Goal: Transaction & Acquisition: Purchase product/service

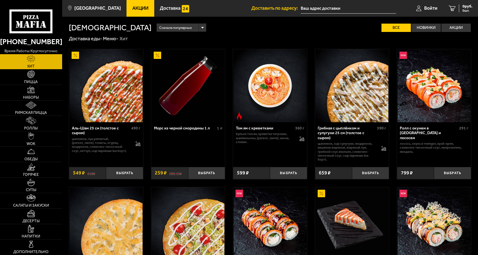
type input "улица Добровольцев, 48, подъезд 1"
click at [34, 91] on img at bounding box center [30, 89] width 7 height 7
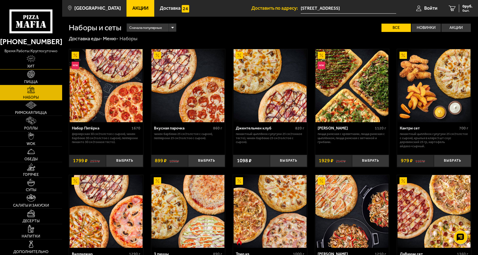
click at [35, 58] on img at bounding box center [31, 58] width 9 height 7
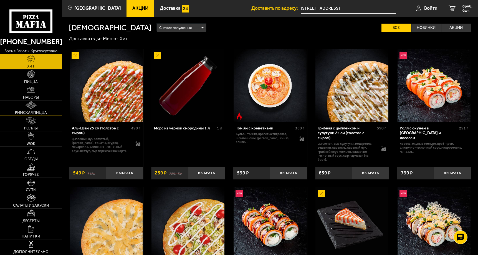
click at [31, 102] on img at bounding box center [31, 104] width 11 height 7
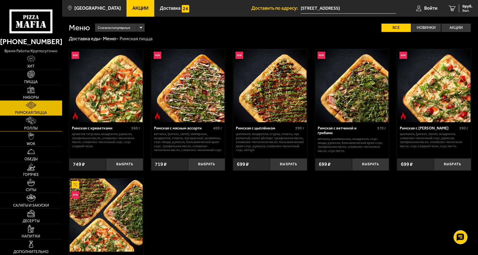
click at [30, 128] on span "Роллы" at bounding box center [31, 128] width 14 height 4
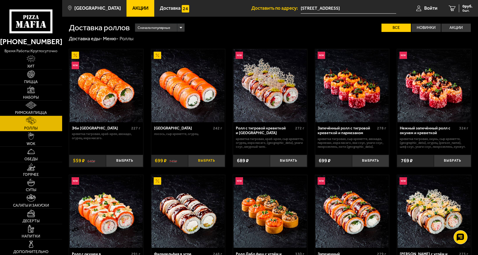
click at [211, 162] on button "Выбрать" at bounding box center [206, 161] width 37 height 12
click at [220, 163] on button "+" at bounding box center [219, 161] width 12 height 12
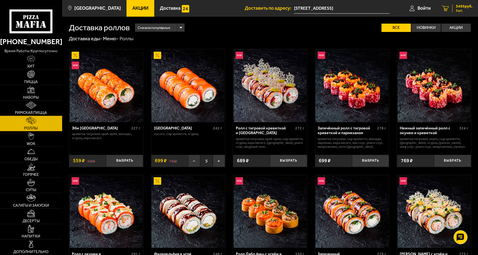
click at [463, 10] on span "5 шт." at bounding box center [464, 10] width 17 height 3
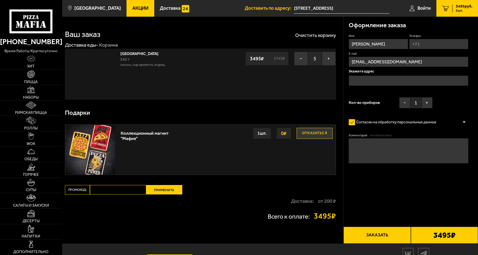
type input "улица Добровольцев, 48, подъезд 1"
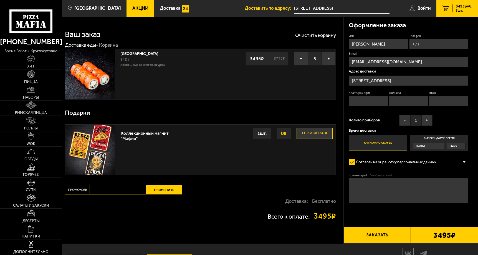
click at [112, 190] on input "Промокод:" at bounding box center [118, 189] width 56 height 9
type input "МАфия"
click at [152, 194] on button "Применить" at bounding box center [164, 189] width 36 height 9
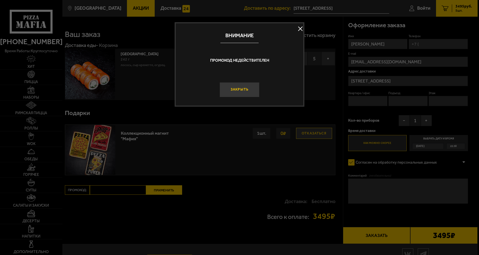
click at [244, 90] on button "Закрыть" at bounding box center [240, 89] width 40 height 15
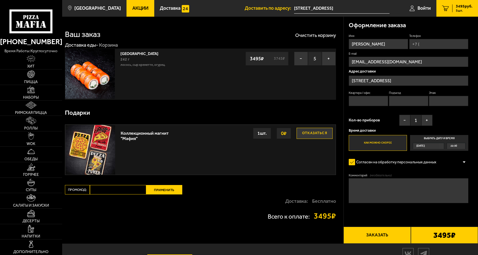
click at [390, 232] on button "Заказать" at bounding box center [377, 234] width 67 height 17
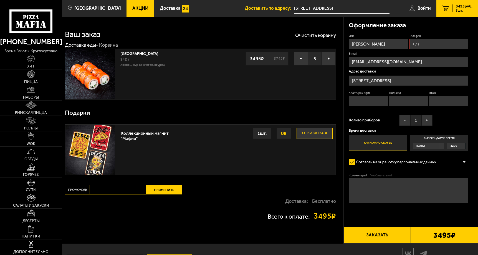
click at [371, 100] on input "Квартира / офис" at bounding box center [368, 101] width 39 height 10
type input "11"
click at [407, 98] on input "Подъезд" at bounding box center [408, 101] width 39 height 10
type input "1"
type input "+7 (921) 300-86-98"
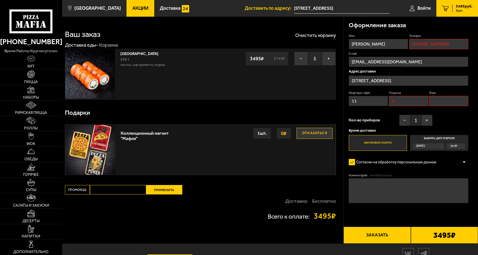
type input "3"
click at [367, 234] on button "Заказать" at bounding box center [377, 234] width 67 height 17
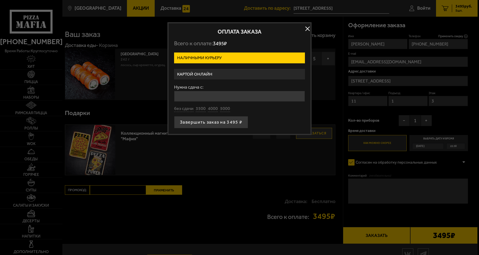
click at [195, 71] on label "Картой онлайн" at bounding box center [239, 74] width 131 height 11
click at [0, 0] on input "Картой онлайн" at bounding box center [0, 0] width 0 height 0
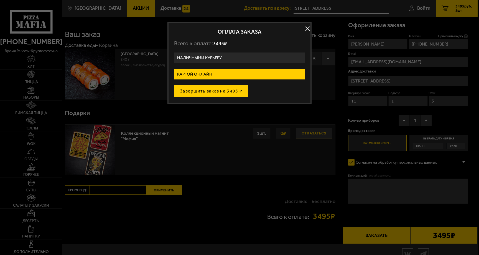
click at [200, 90] on button "Завершить заказ на 3495 ₽" at bounding box center [211, 91] width 74 height 12
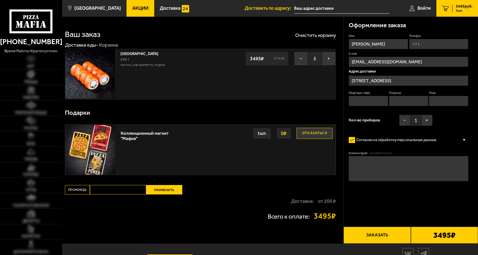
type input "[STREET_ADDRESS]"
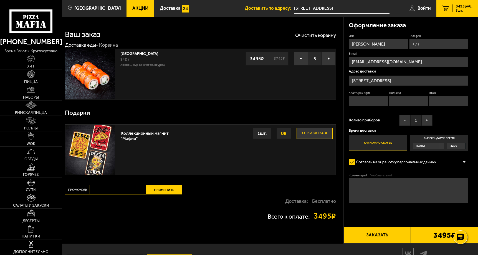
click at [374, 103] on input "Квартира / офис" at bounding box center [368, 101] width 39 height 10
type input "11"
type input "+7 (921) 300-86-98"
type input "1"
type input "3"
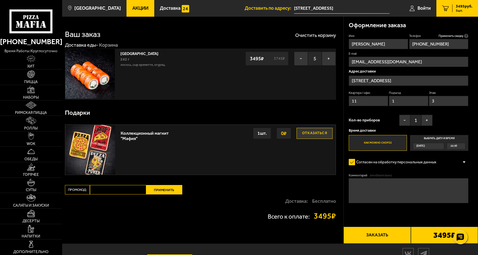
type input "11"
click at [395, 168] on form "Имя Евгений Телефон Применить скидку Вы будете зарегистрированы автоматически. …" at bounding box center [409, 133] width 120 height 198
click at [391, 234] on button "Заказать" at bounding box center [377, 234] width 67 height 17
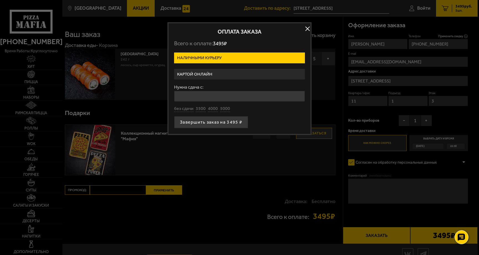
click at [208, 73] on label "Картой онлайн" at bounding box center [239, 74] width 131 height 11
click at [0, 0] on input "Картой онлайн" at bounding box center [0, 0] width 0 height 0
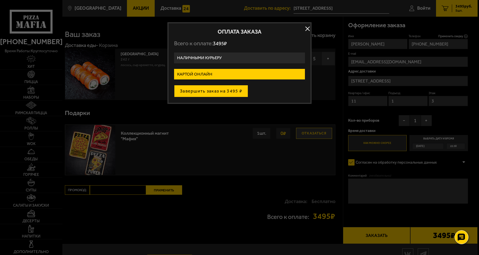
click at [213, 91] on button "Завершить заказ на 3495 ₽" at bounding box center [211, 91] width 74 height 12
